Goal: Use online tool/utility: Utilize a website feature to perform a specific function

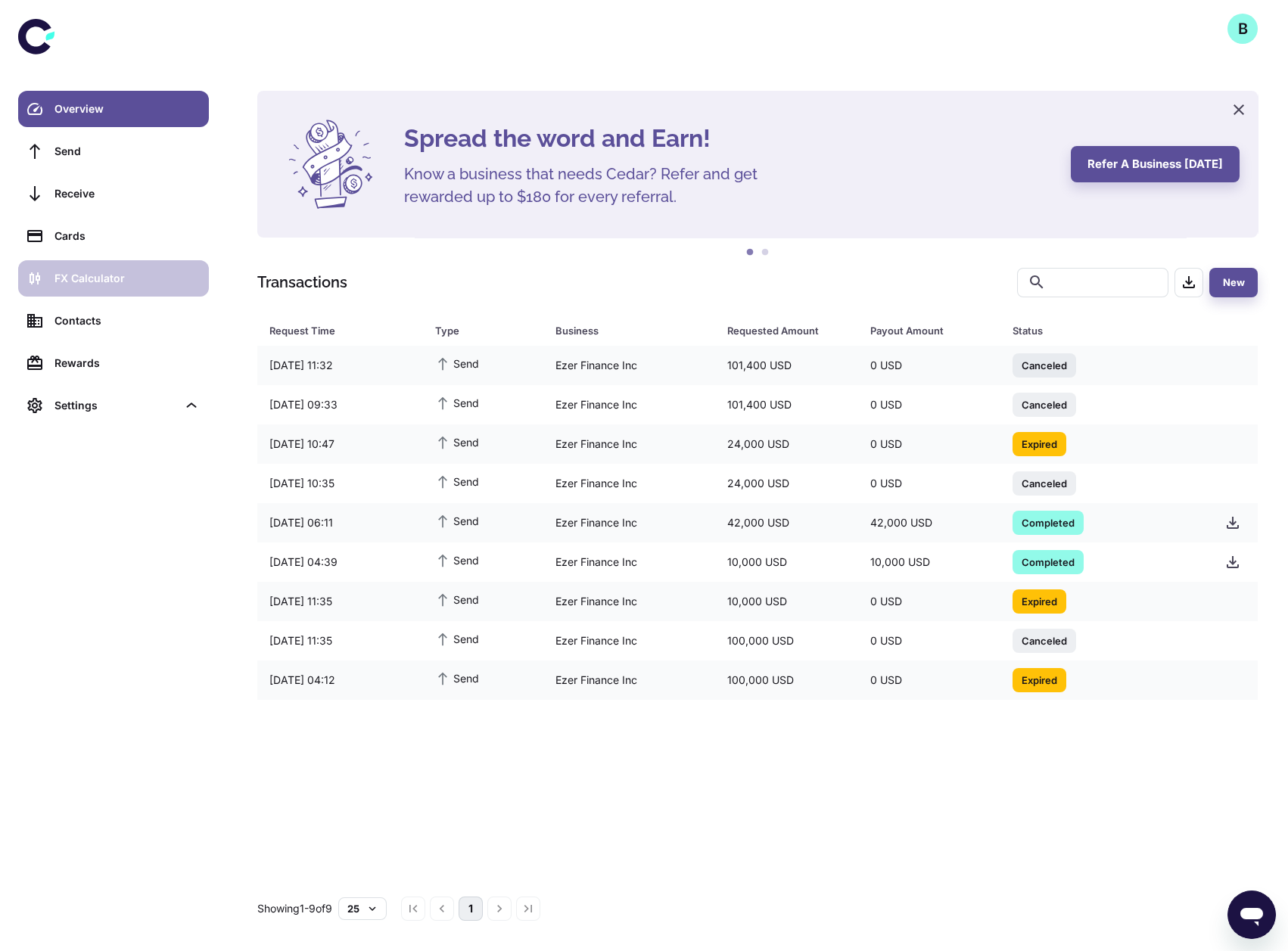
click at [126, 283] on div "FX Calculator" at bounding box center [127, 278] width 145 height 16
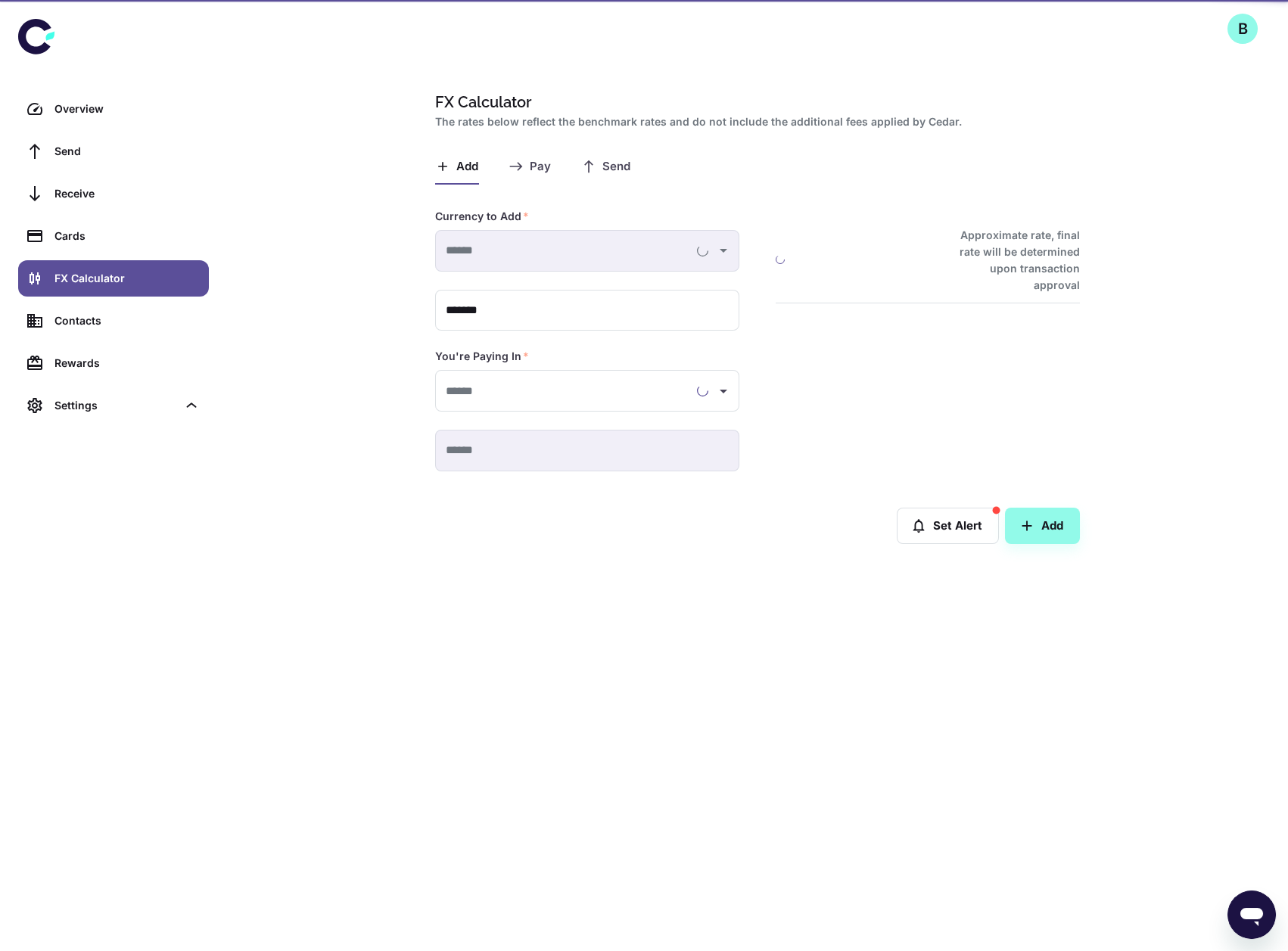
type input "**********"
